Goal: Task Accomplishment & Management: Use online tool/utility

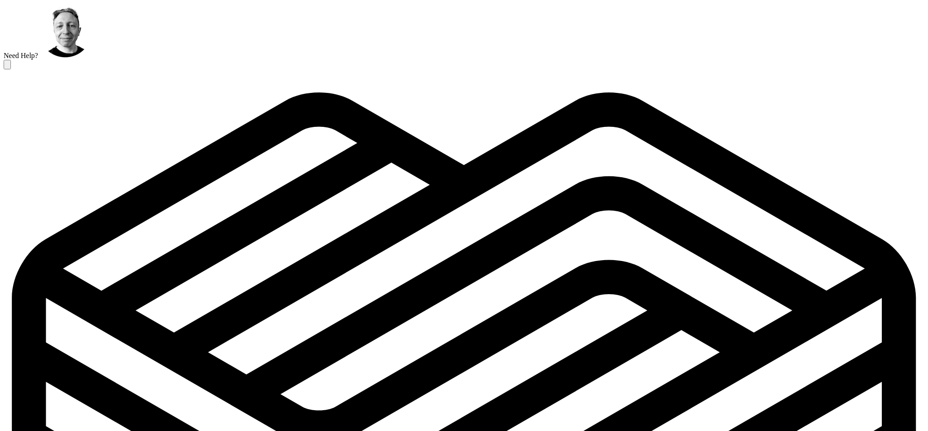
scroll to position [284, 0]
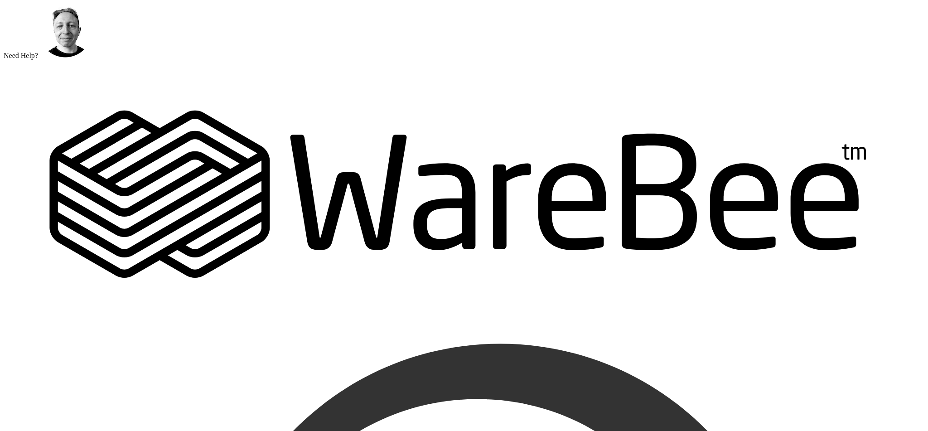
click at [38, 59] on label "Need Help?" at bounding box center [21, 56] width 34 height 8
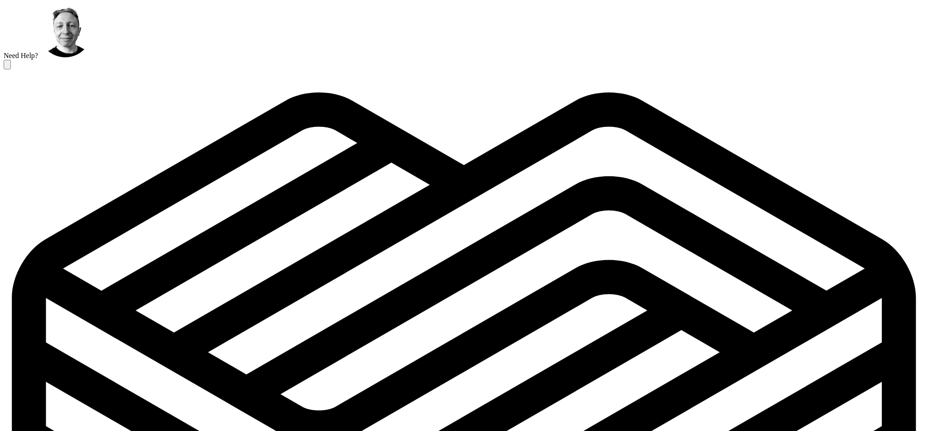
scroll to position [284, 0]
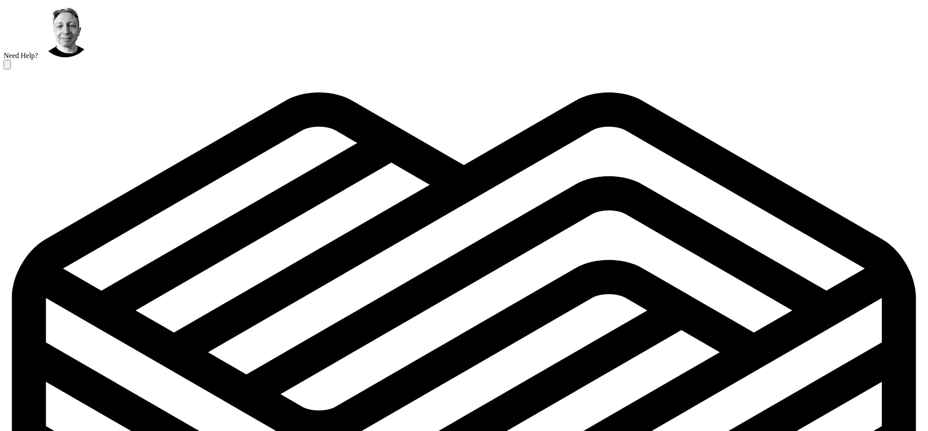
scroll to position [309, 0]
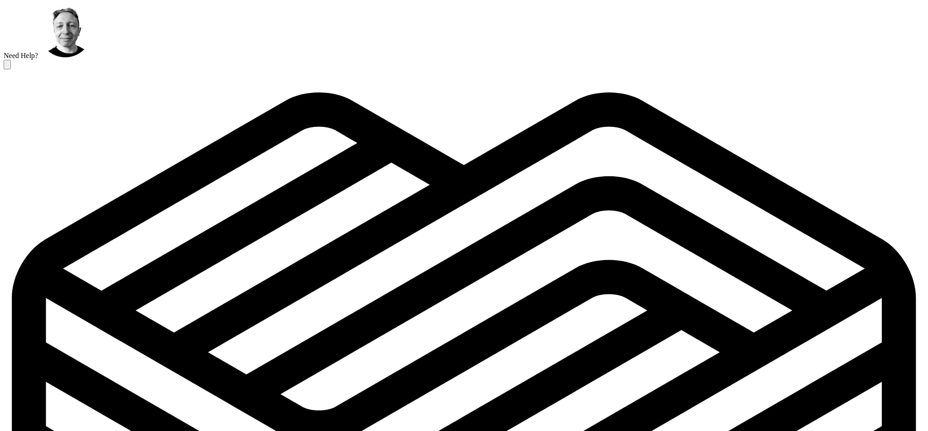
scroll to position [284, 0]
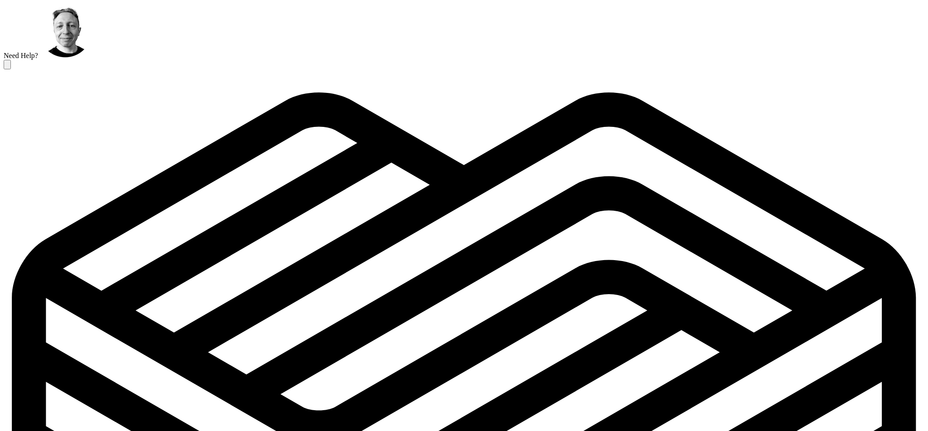
scroll to position [284, 0]
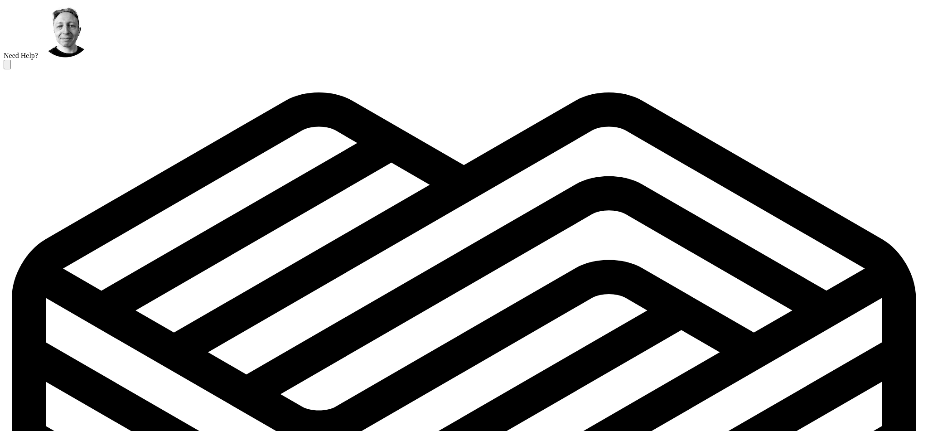
scroll to position [127, 0]
click at [85, 69] on div at bounding box center [464, 436] width 921 height 735
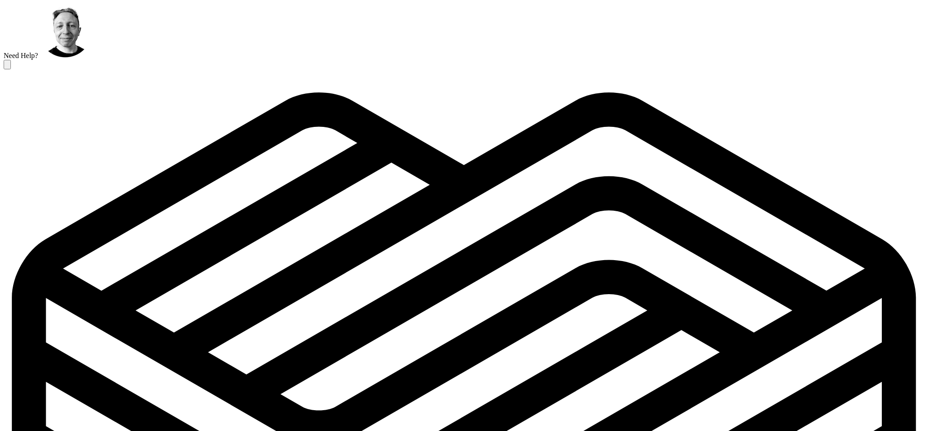
scroll to position [284, 0]
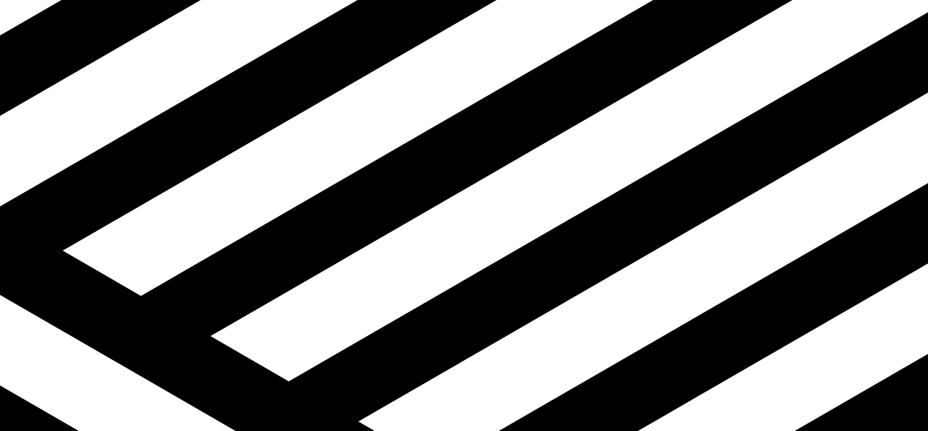
scroll to position [0, 0]
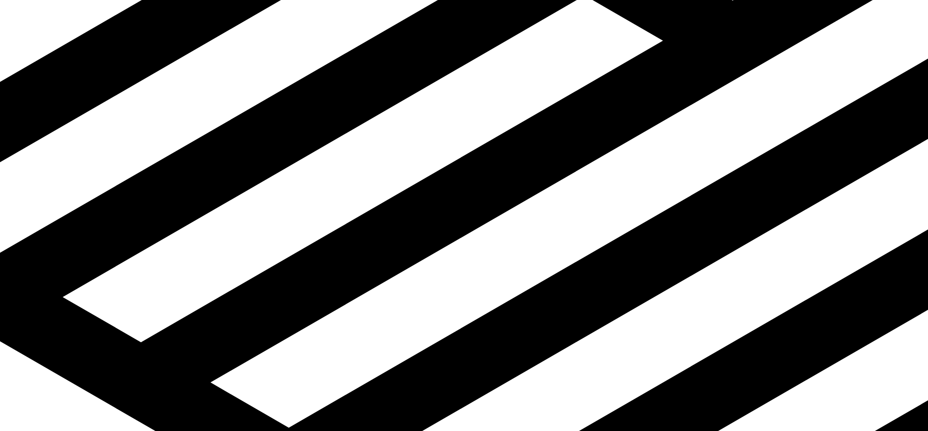
copy span "5267523"
drag, startPoint x: 223, startPoint y: 269, endPoint x: 227, endPoint y: 266, distance: 5.2
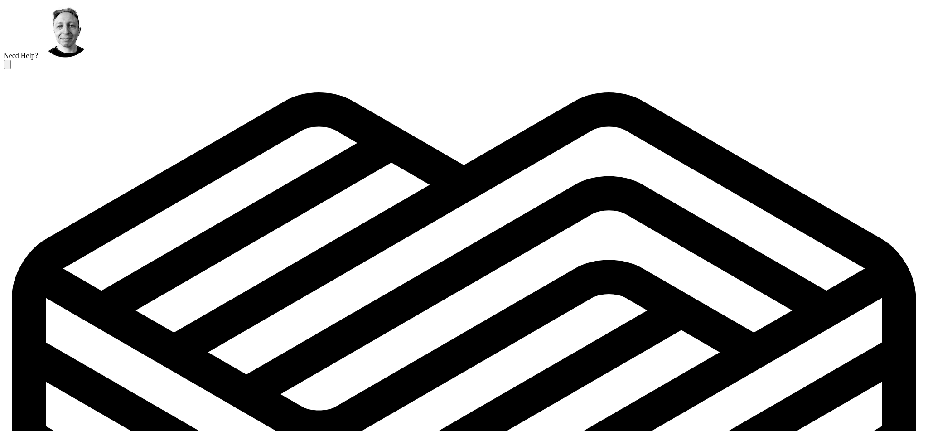
scroll to position [6579, 20]
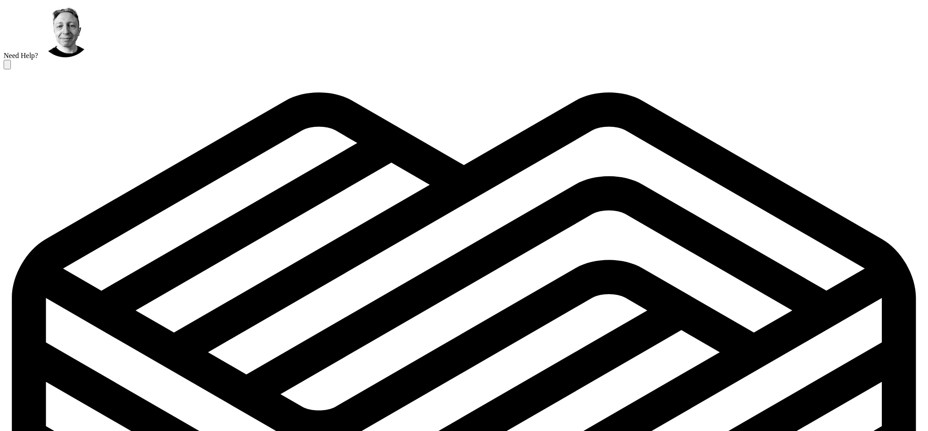
scroll to position [127, 0]
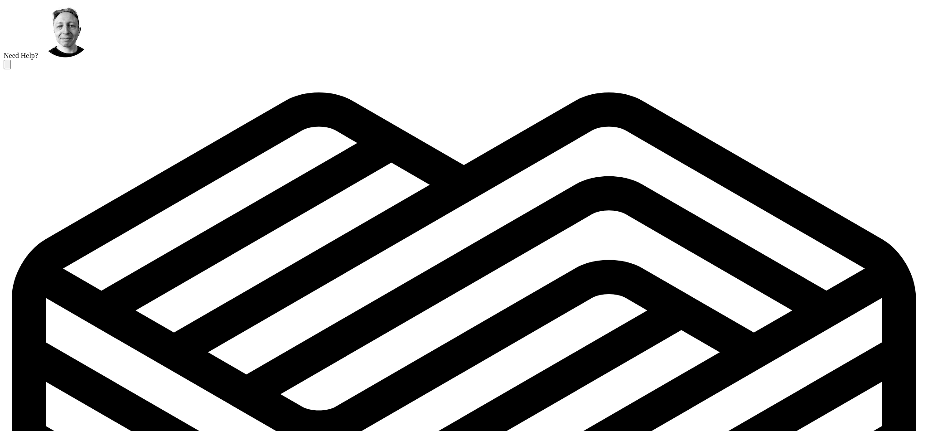
scroll to position [170, 0]
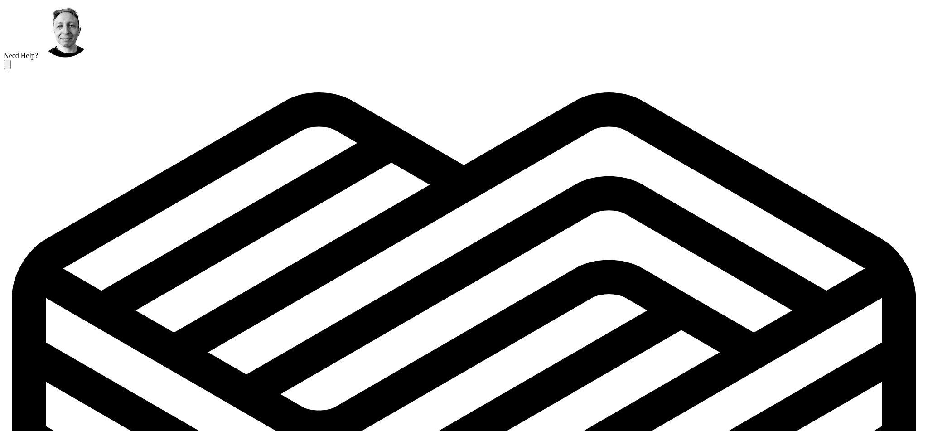
click at [629, 69] on div at bounding box center [464, 436] width 921 height 735
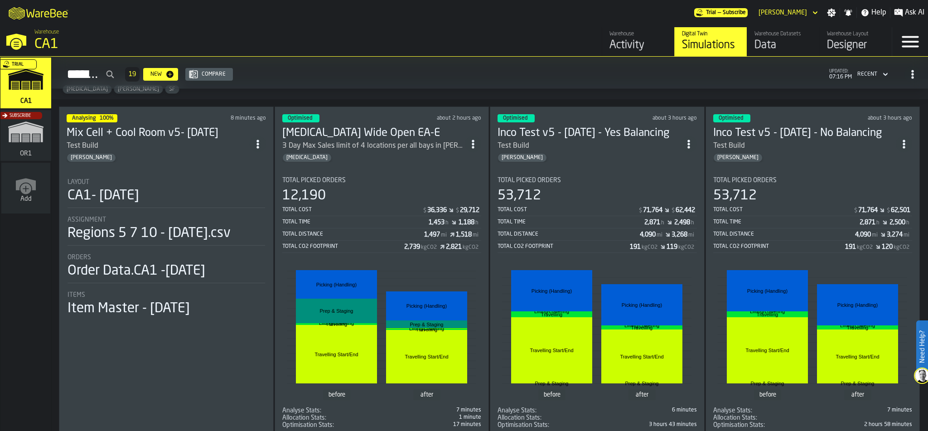
scroll to position [37, 0]
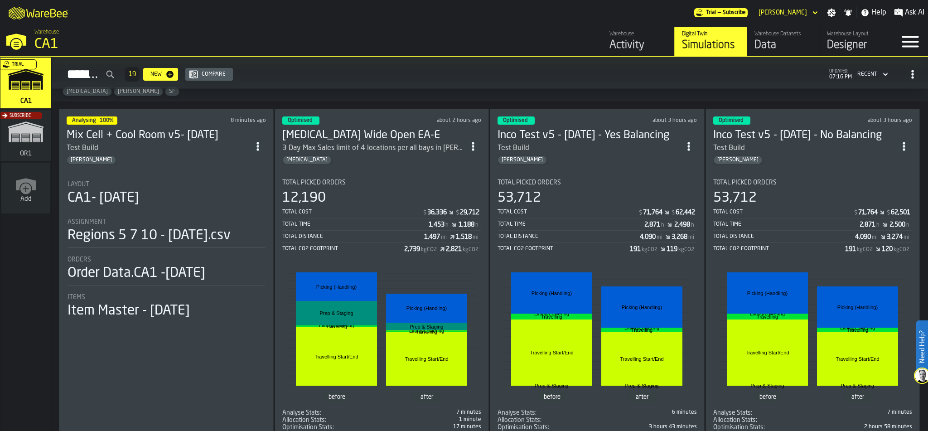
click at [629, 172] on section "Total Picked Orders 53,712 Total Cost $ 71,764 $ 62,442 Total Time 2,871 h 2,49…" at bounding box center [597, 301] width 199 height 259
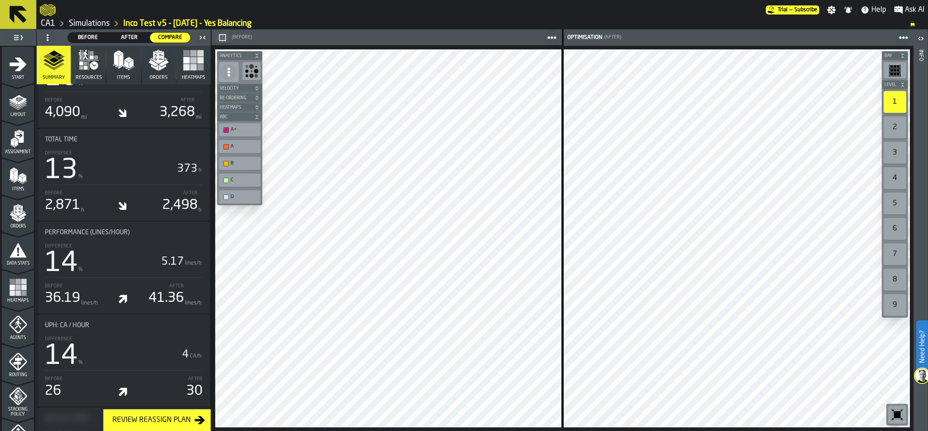
scroll to position [629, 0]
click at [152, 68] on icon "button" at bounding box center [159, 60] width 22 height 22
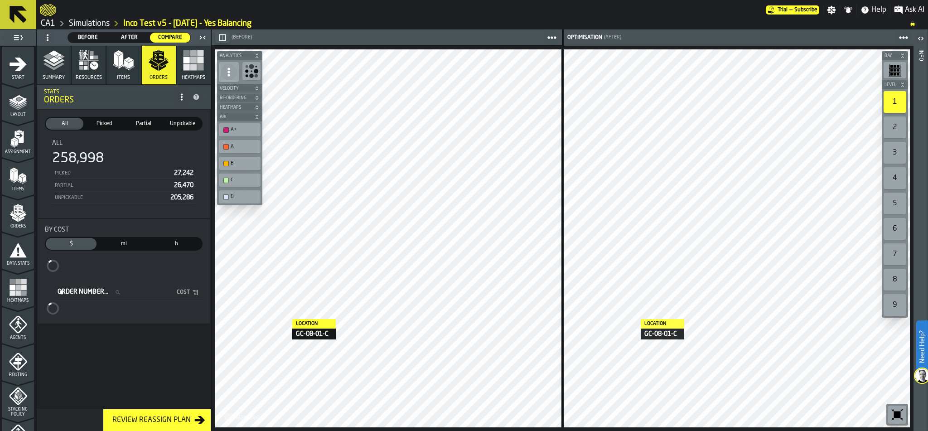
scroll to position [0, 0]
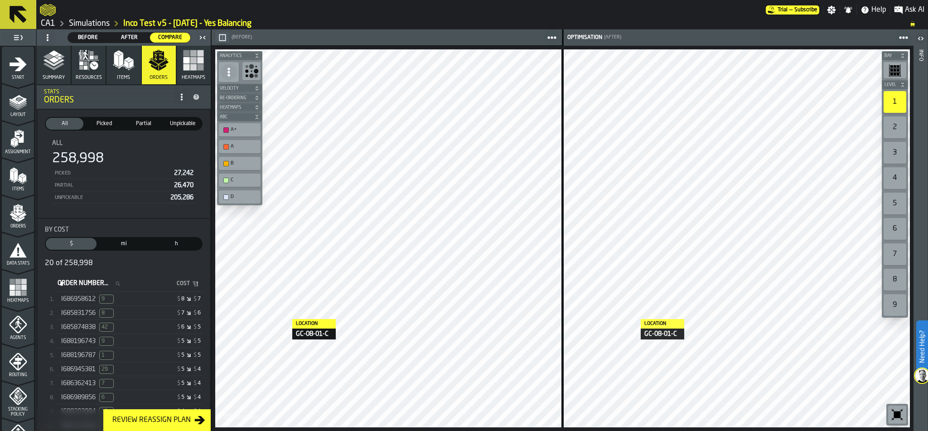
click at [147, 296] on div "$ 8 $ 7" at bounding box center [166, 299] width 70 height 6
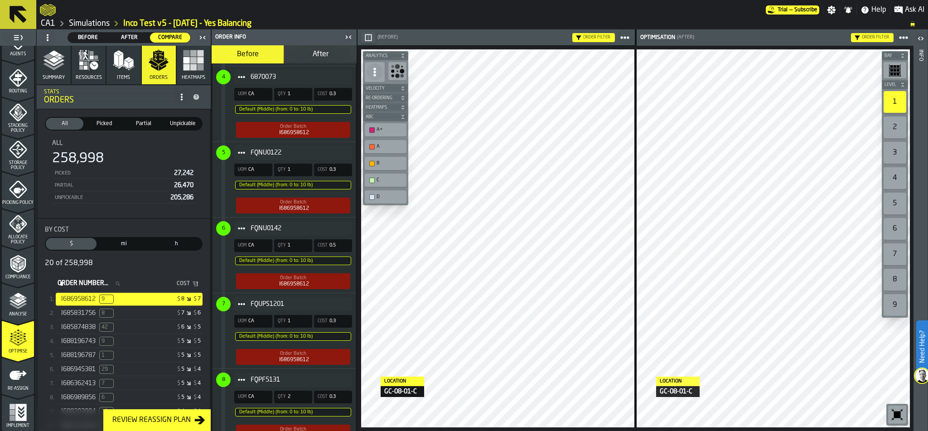
scroll to position [842, 0]
click at [131, 310] on div "$ 7 $ 6" at bounding box center [166, 313] width 70 height 6
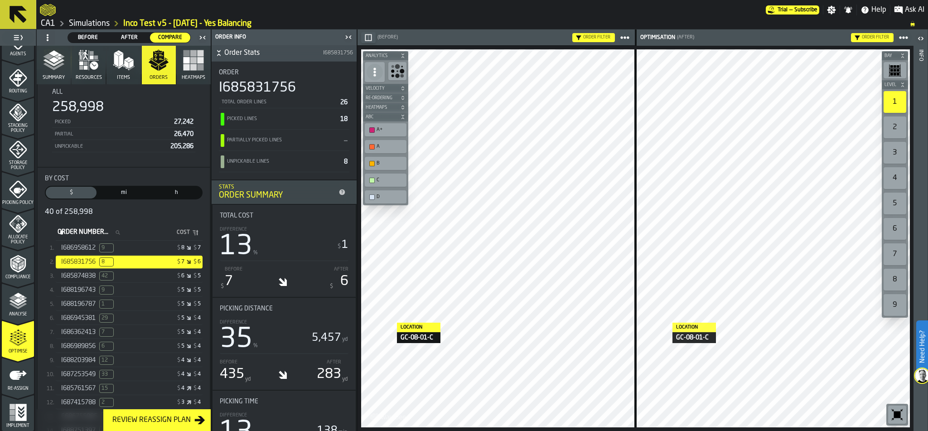
scroll to position [50, 0]
click at [3, 386] on span "Re-assign" at bounding box center [18, 388] width 32 height 5
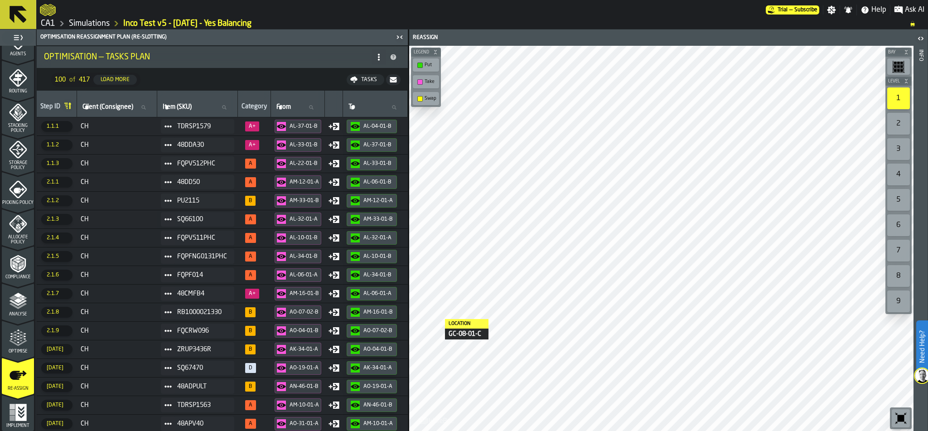
click at [18, 344] on icon "menu Optimise" at bounding box center [18, 343] width 18 height 6
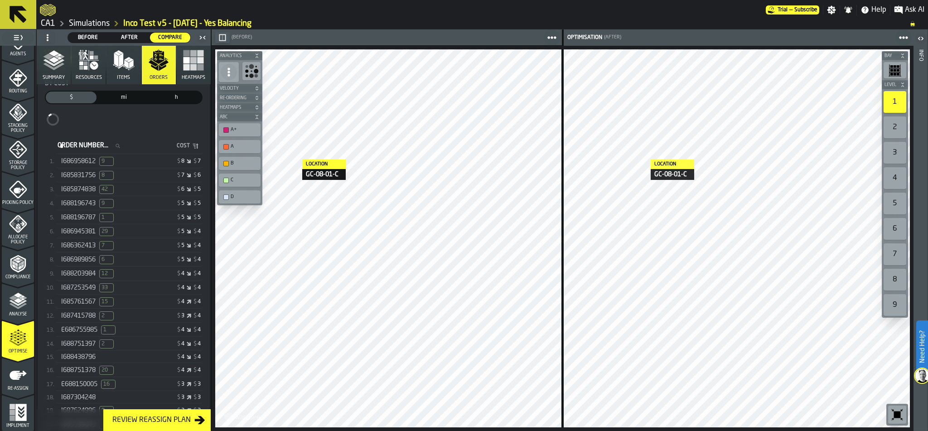
scroll to position [147, 0]
click at [136, 369] on div "E688150005 16 $ 3 $ 3" at bounding box center [129, 374] width 147 height 13
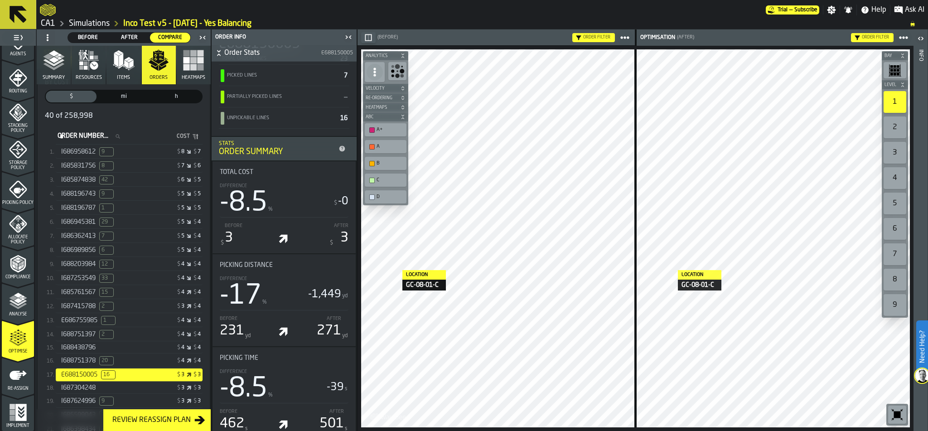
scroll to position [29, 0]
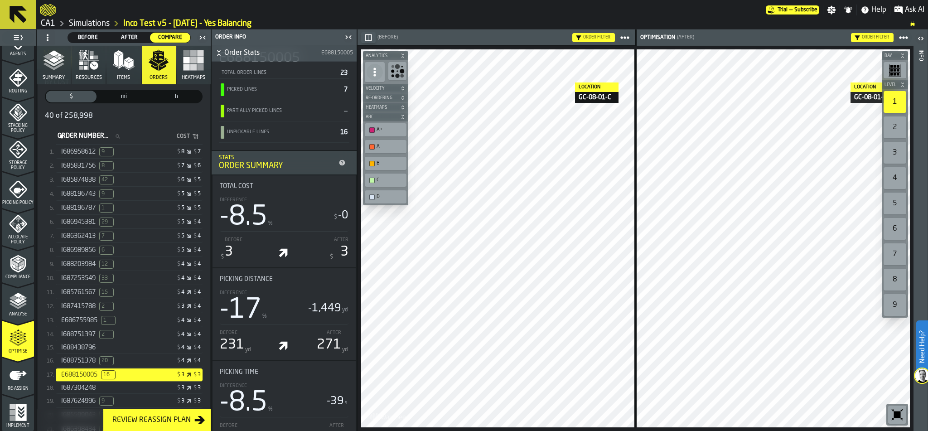
click at [914, 6] on span "Ask AI" at bounding box center [914, 10] width 19 height 11
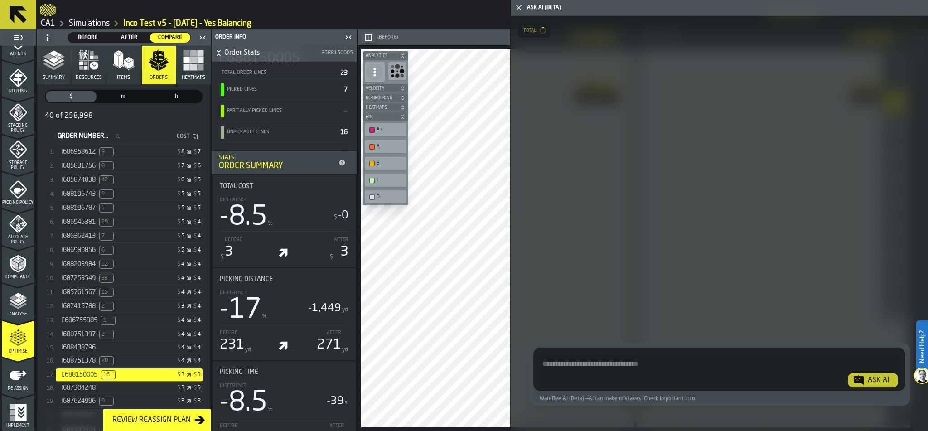
click at [516, 8] on icon "button-toggle-Close me" at bounding box center [518, 7] width 11 height 11
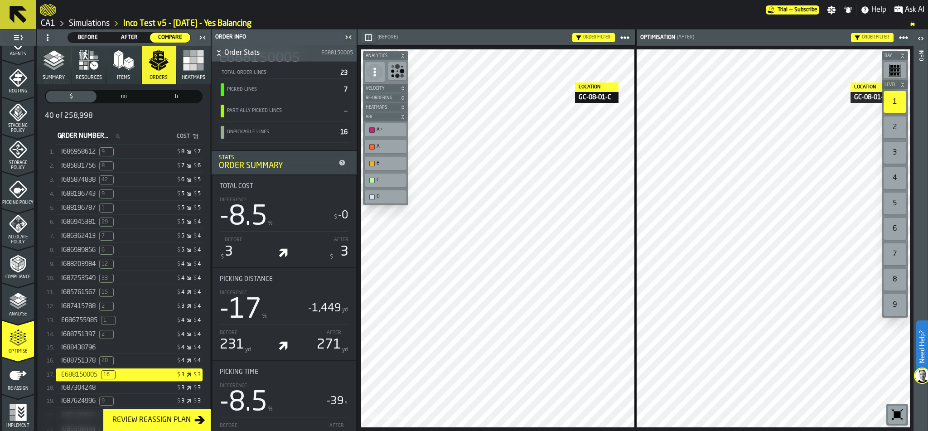
click at [906, 10] on span "Ask AI" at bounding box center [914, 10] width 19 height 11
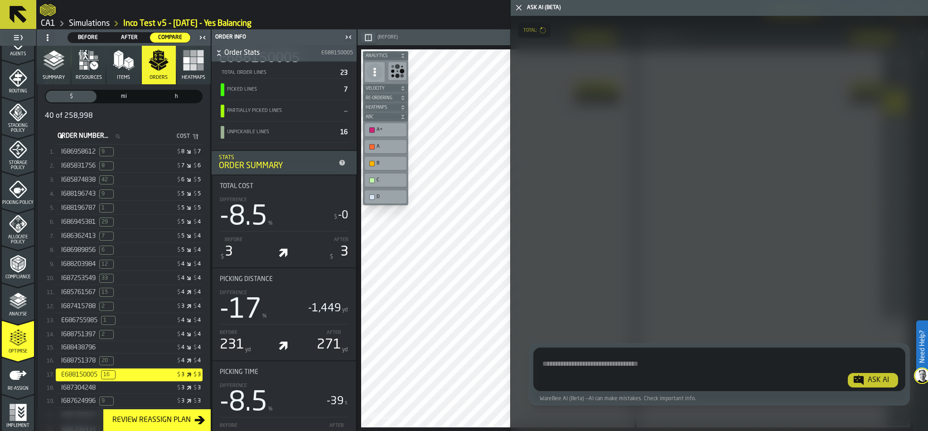
click at [520, 7] on icon "button-toggle-Close me" at bounding box center [518, 7] width 11 height 11
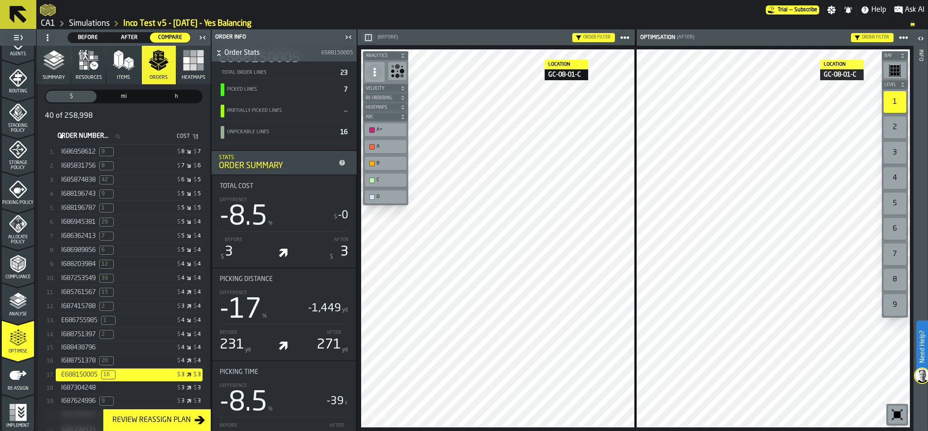
click at [919, 39] on icon "button-toggle-Open" at bounding box center [920, 38] width 11 height 11
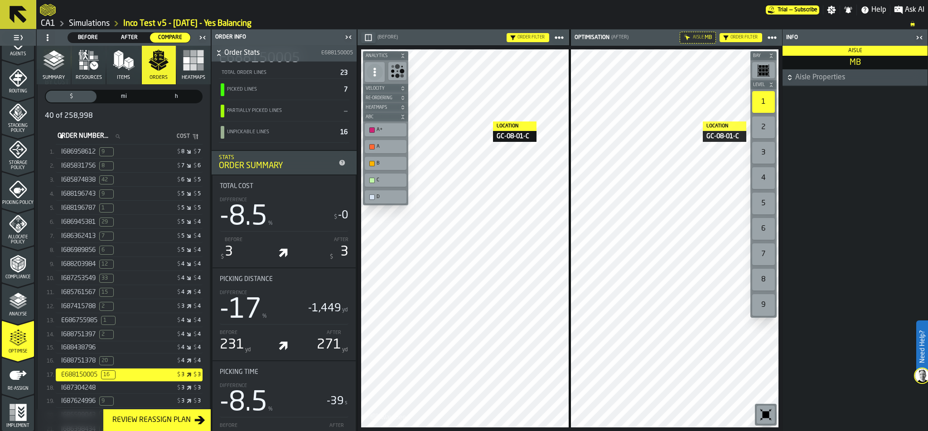
click at [785, 79] on icon "button-" at bounding box center [789, 77] width 9 height 9
click at [858, 125] on div "Aisle" at bounding box center [864, 125] width 112 height 6
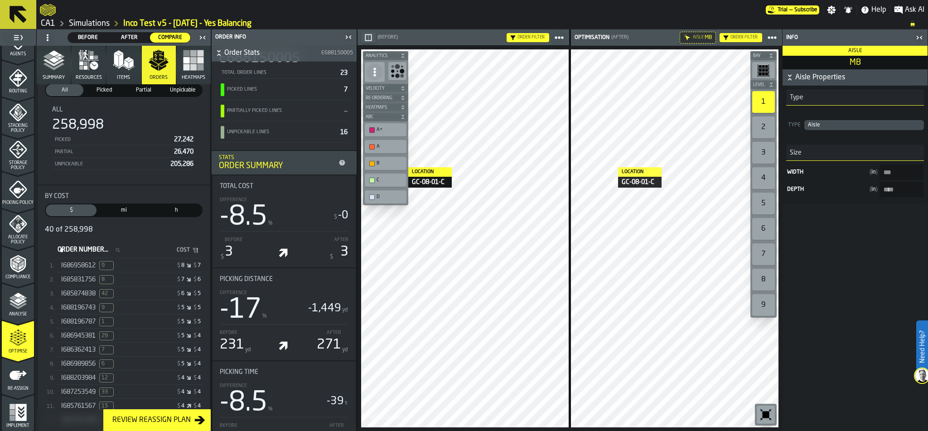
scroll to position [0, 0]
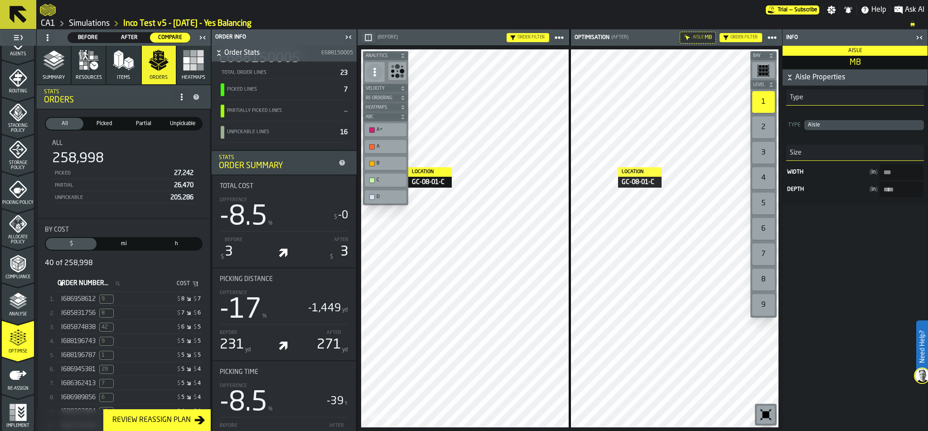
click at [13, 406] on rect "menu Implement" at bounding box center [12, 406] width 5 height 5
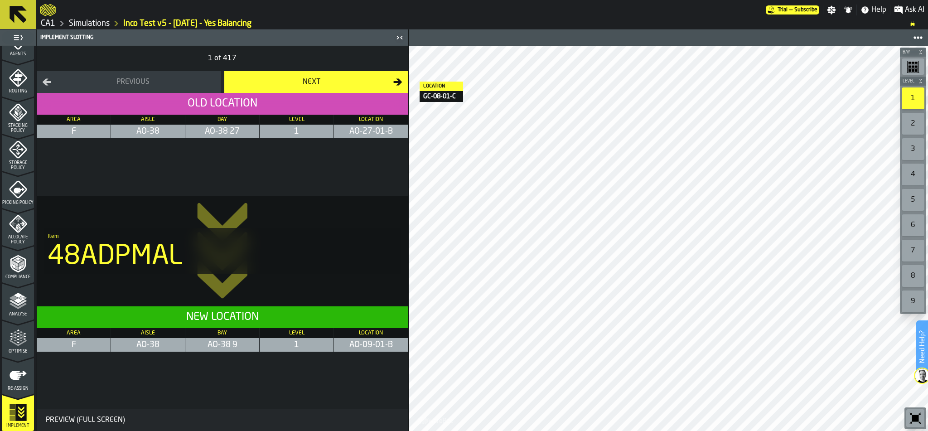
click at [24, 376] on icon "menu Re-assign" at bounding box center [18, 375] width 18 height 18
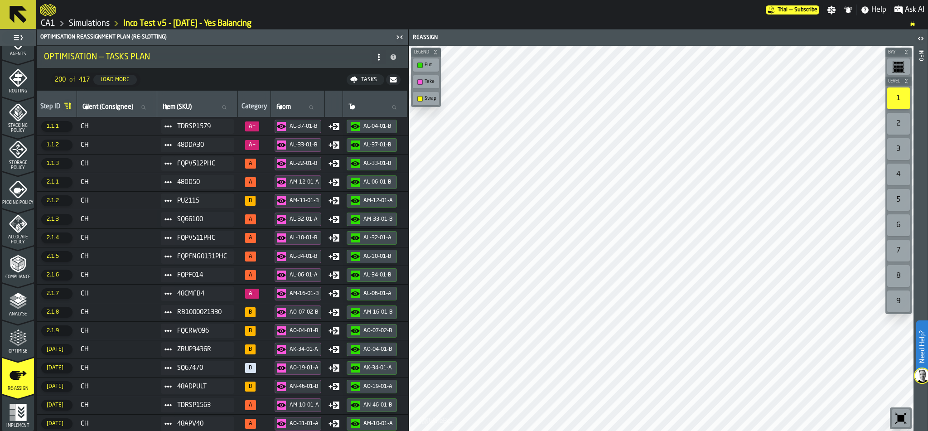
click at [921, 42] on icon "button-toggle-Open" at bounding box center [920, 38] width 11 height 11
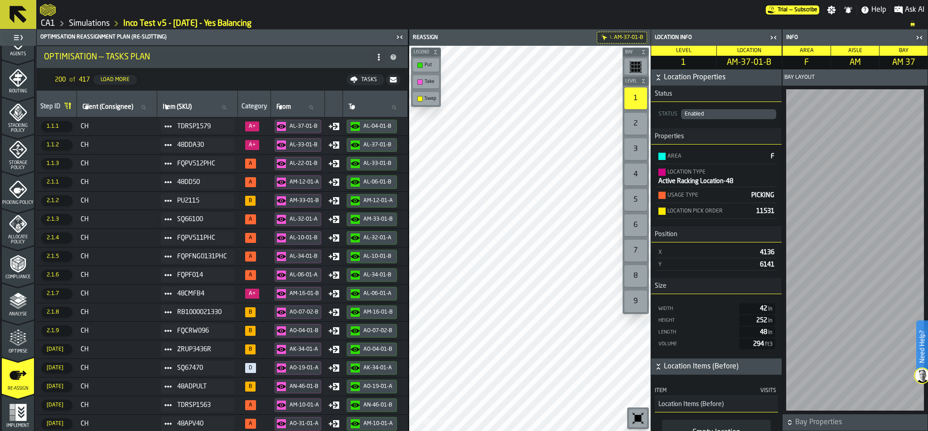
click at [393, 80] on icon "button-" at bounding box center [393, 79] width 7 height 5
click at [48, 22] on link "CA1" at bounding box center [48, 24] width 15 height 10
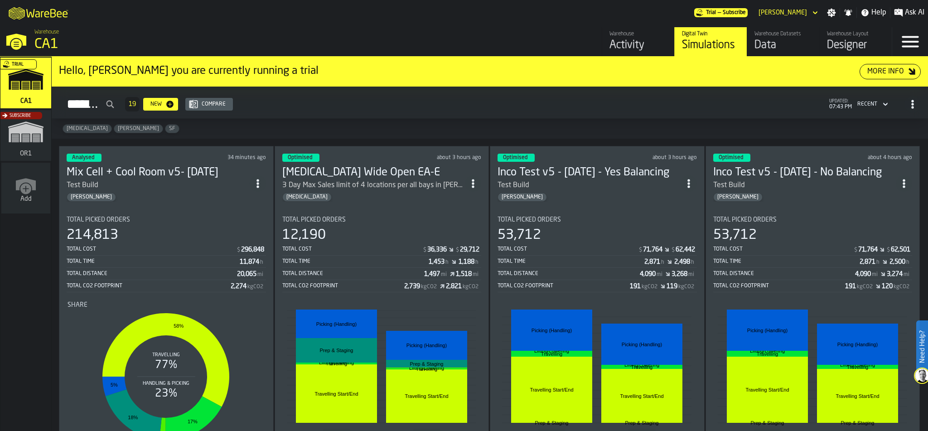
click at [17, 133] on div "Subscribe" at bounding box center [24, 138] width 51 height 53
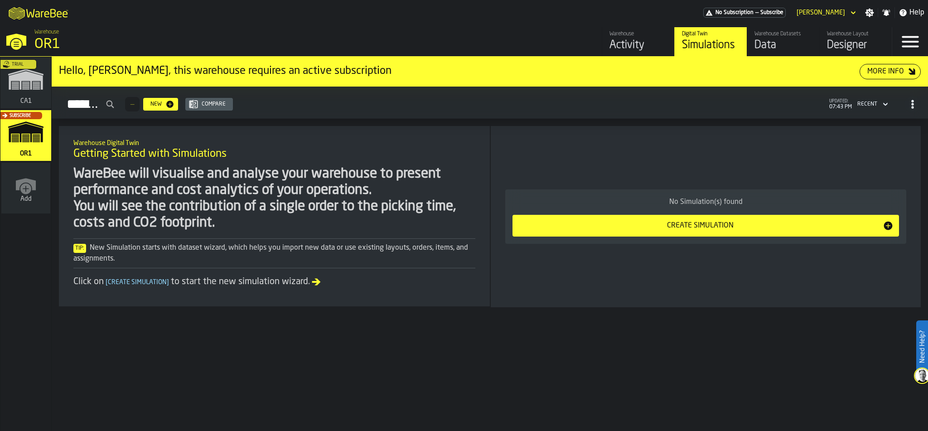
click at [764, 35] on div "Warehouse Datasets" at bounding box center [784, 34] width 58 height 6
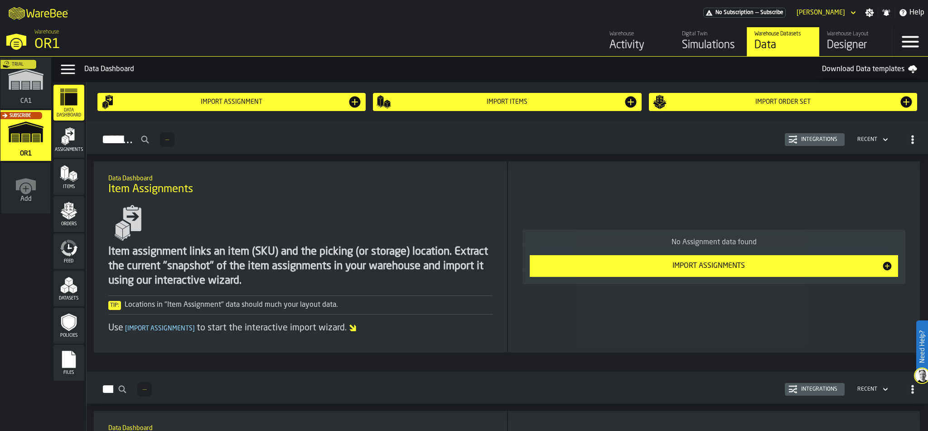
click at [844, 43] on div "Designer" at bounding box center [856, 45] width 58 height 15
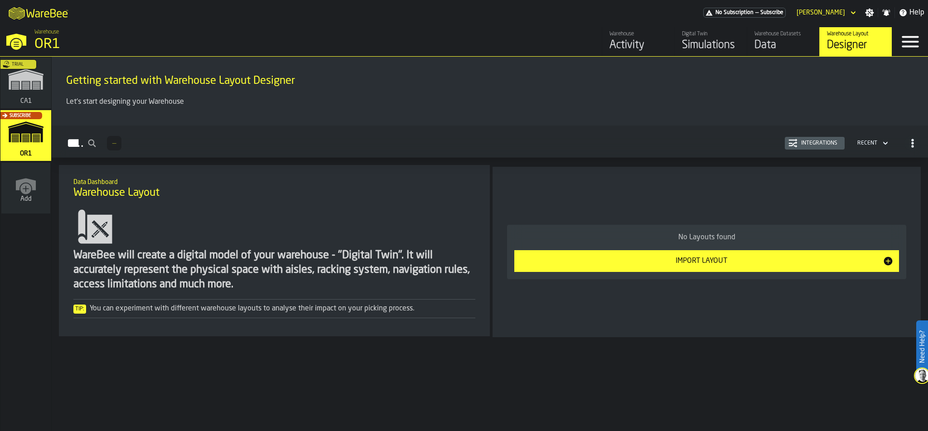
click at [706, 45] on div "Simulations" at bounding box center [711, 45] width 58 height 15
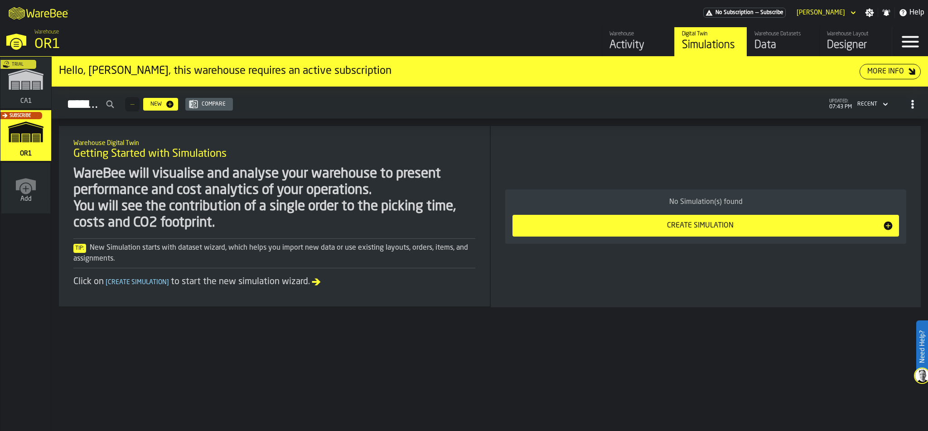
click at [774, 42] on div "Data" at bounding box center [784, 45] width 58 height 15
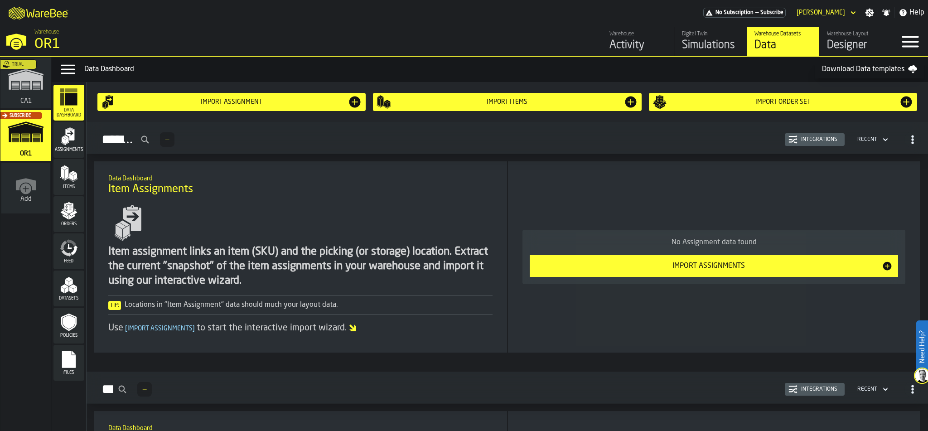
click at [814, 40] on link "Warehouse Datasets Data" at bounding box center [783, 41] width 73 height 29
click at [844, 41] on div "Designer" at bounding box center [856, 45] width 58 height 15
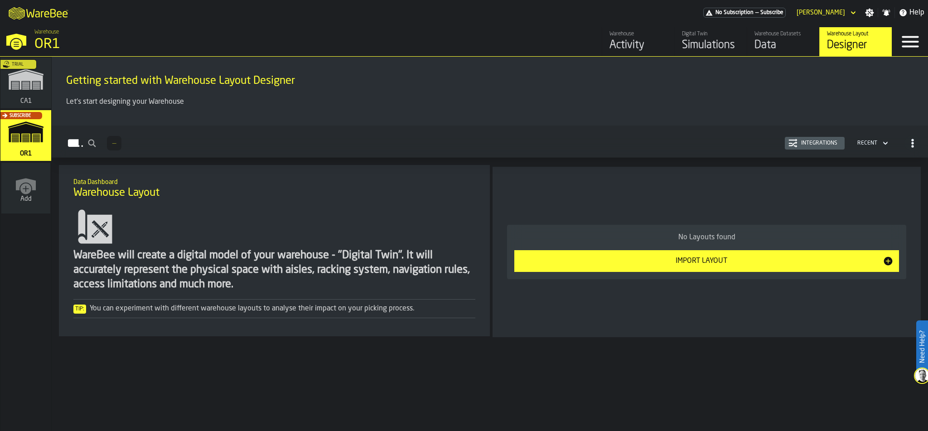
click at [679, 45] on link "Digital Twin Simulations" at bounding box center [710, 41] width 73 height 29
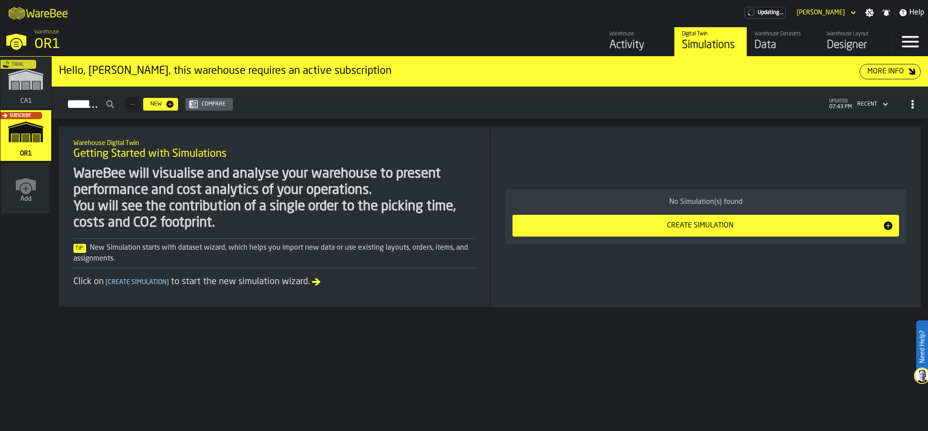
click at [600, 43] on div "Warehouse Activity Digital Twin Simulations Warehouse Datasets Data Warehouse L…" at bounding box center [669, 41] width 446 height 29
click at [629, 43] on div "Activity" at bounding box center [639, 45] width 58 height 15
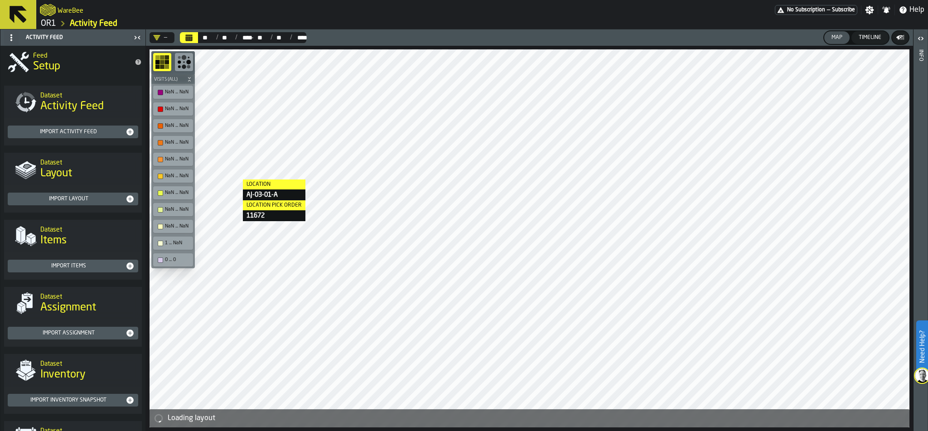
click at [44, 21] on link "OR1" at bounding box center [48, 24] width 15 height 10
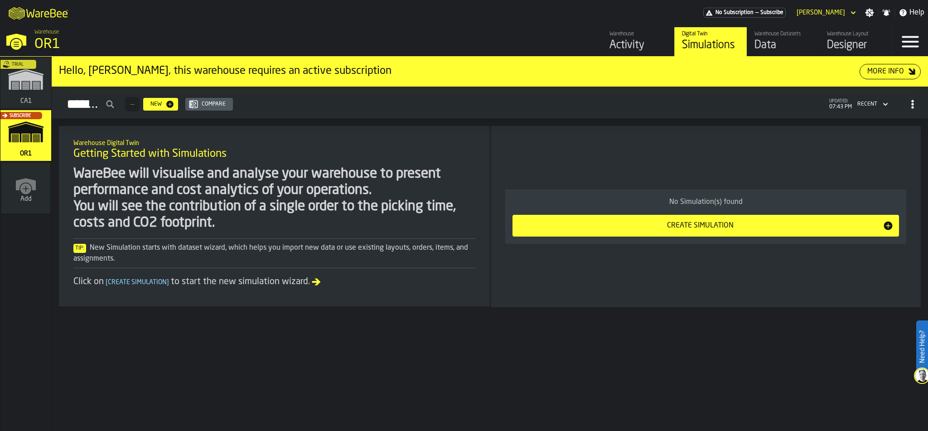
click at [774, 46] on div "Data" at bounding box center [784, 45] width 58 height 15
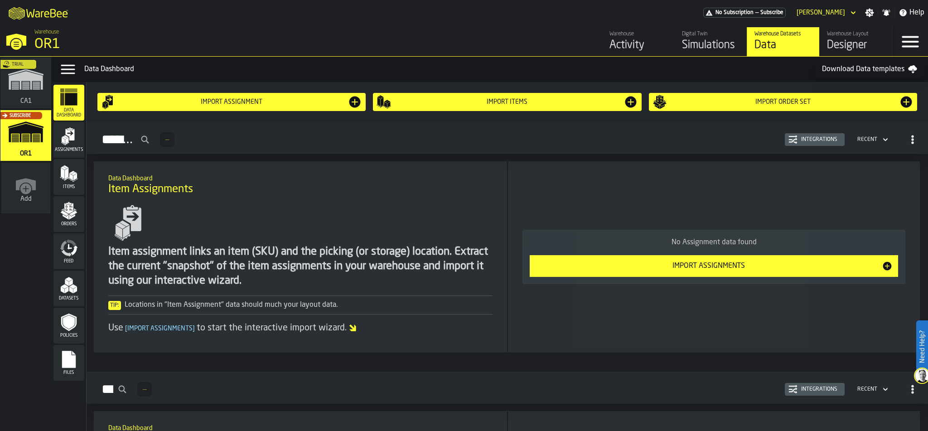
click at [831, 42] on div "Designer" at bounding box center [856, 45] width 58 height 15
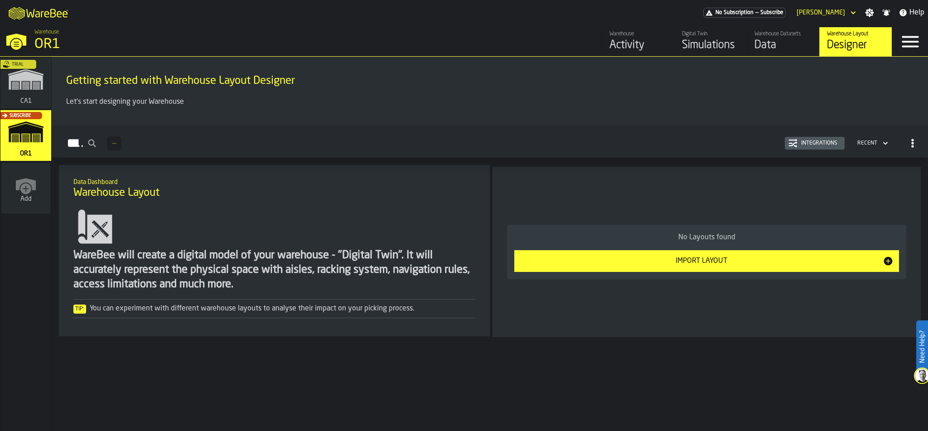
click at [5, 81] on div "Trial" at bounding box center [24, 85] width 51 height 53
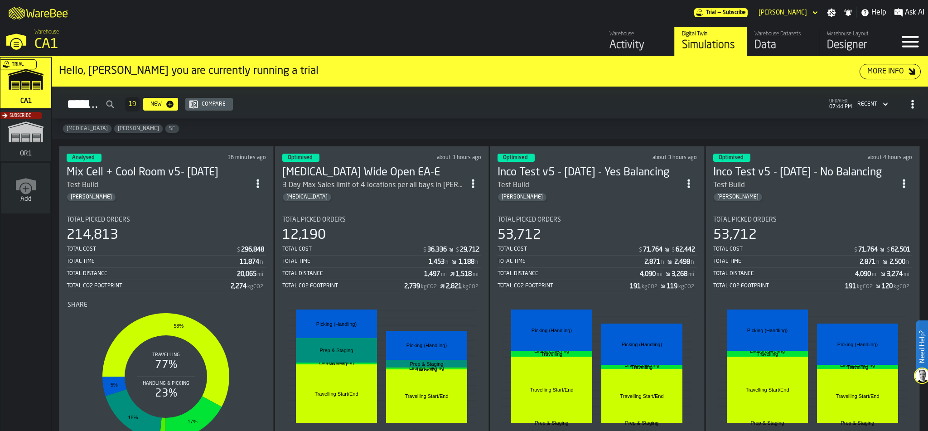
click at [598, 246] on div "Total Cost" at bounding box center [568, 249] width 140 height 6
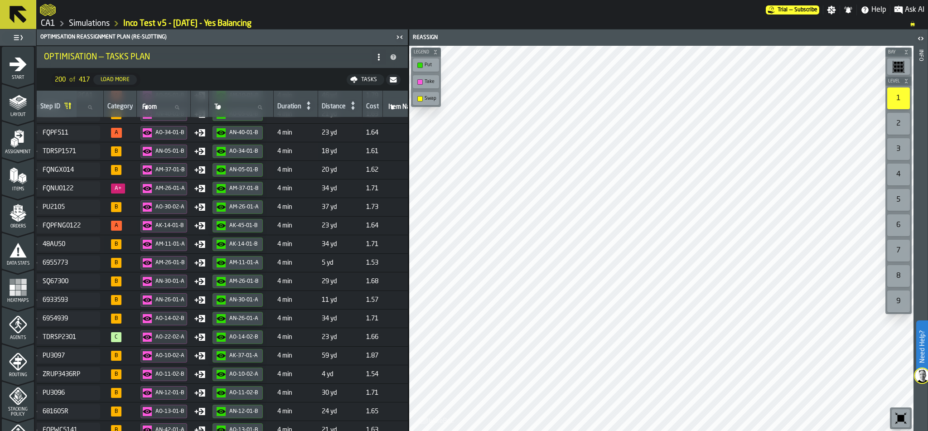
scroll to position [1345, 0]
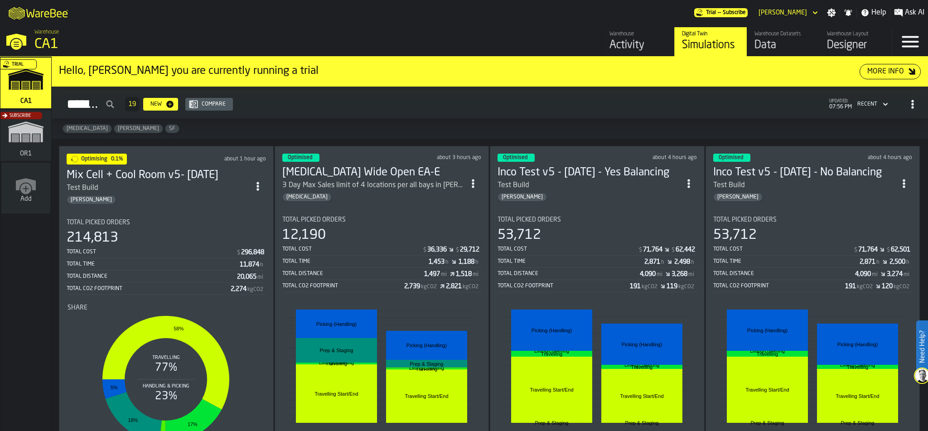
click at [912, 45] on icon "button-toggle-Menu" at bounding box center [910, 41] width 17 height 11
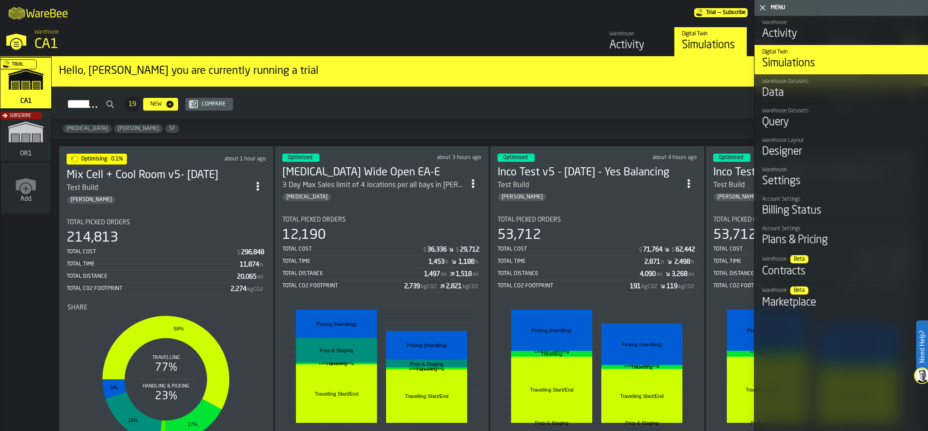
click at [596, 99] on div "Simulations 19 New Compare updated: 07:56 PM Recent" at bounding box center [490, 104] width 862 height 21
click at [764, 9] on polygon "button-toggle-Close me" at bounding box center [763, 8] width 6 height 6
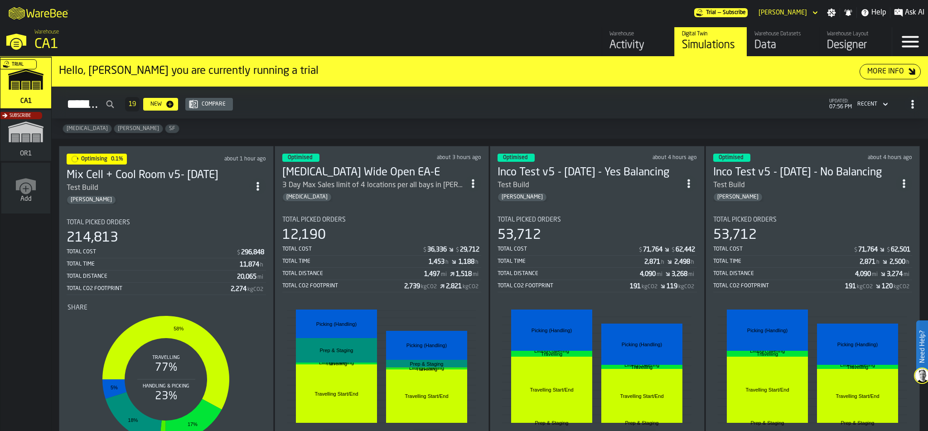
click at [625, 108] on div "Simulations 19 New Compare updated: 07:56 PM Recent" at bounding box center [490, 104] width 862 height 21
